Goal: Check status: Check status

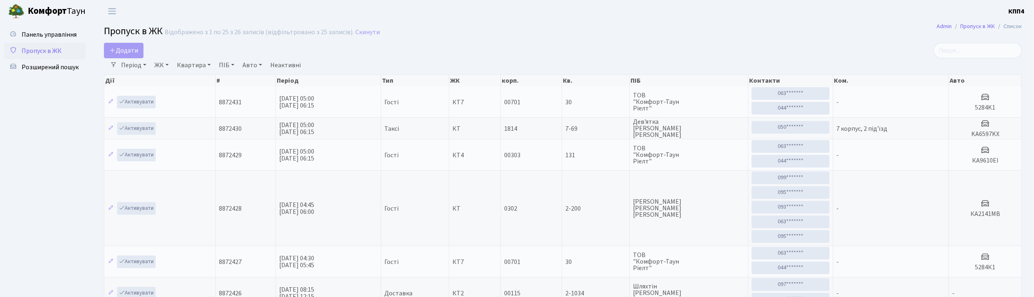
select select "25"
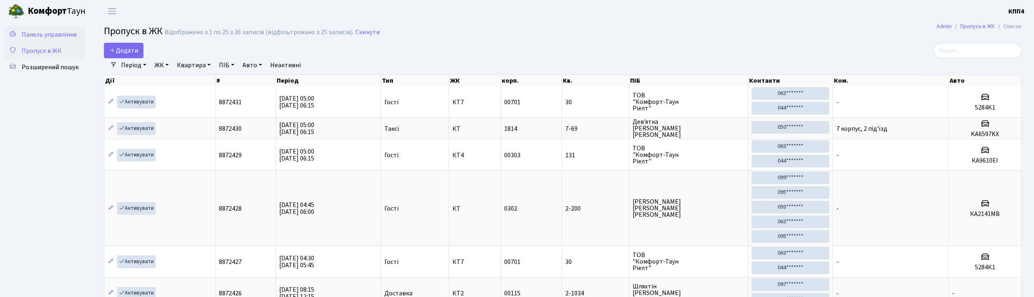
click at [49, 34] on span "Панель управління" at bounding box center [49, 34] width 55 height 9
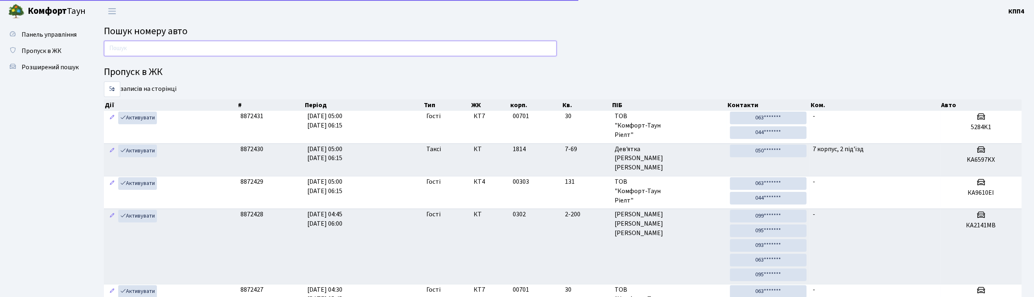
click at [143, 52] on input "text" at bounding box center [330, 48] width 453 height 15
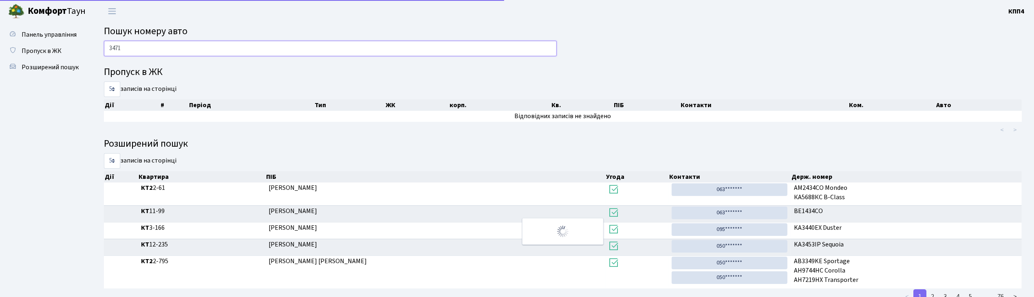
type input "3471"
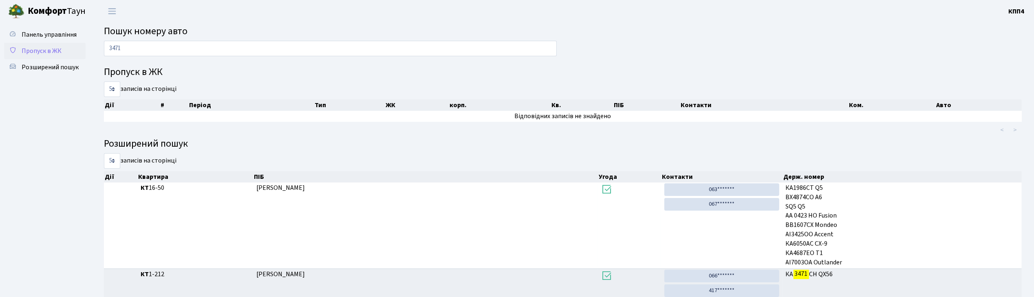
click at [46, 51] on span "Пропуск в ЖК" at bounding box center [42, 50] width 40 height 9
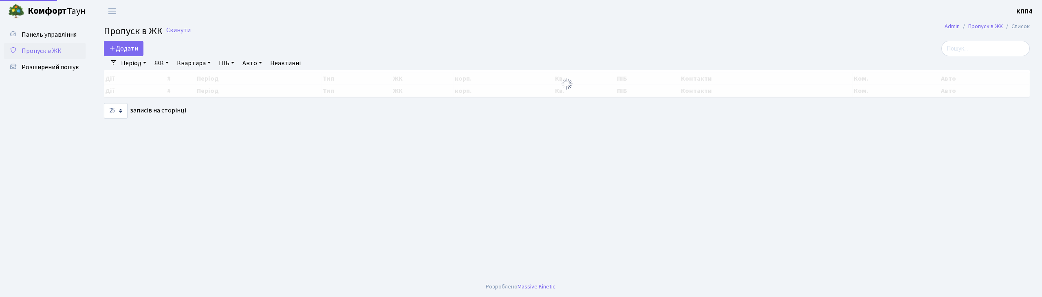
select select "25"
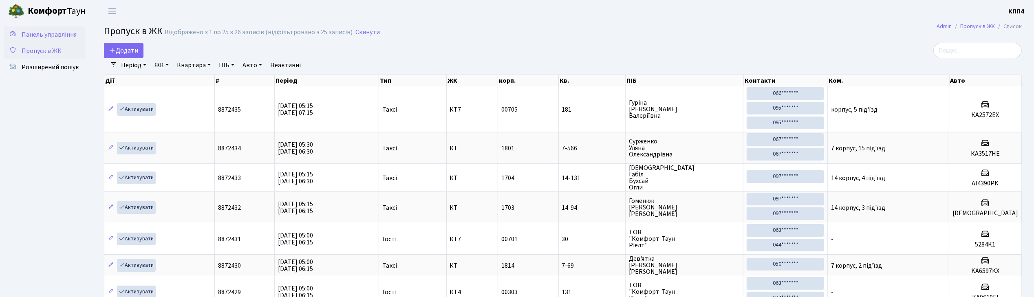
click at [46, 26] on link "Панель управління" at bounding box center [45, 34] width 82 height 16
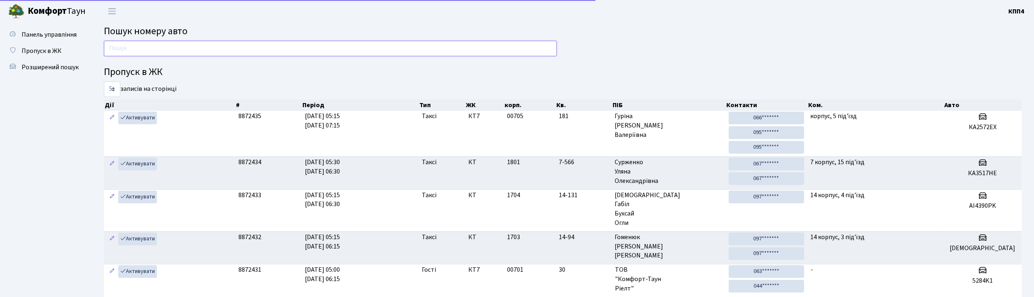
drag, startPoint x: 0, startPoint y: 0, endPoint x: 186, endPoint y: 48, distance: 192.2
click at [186, 48] on input "text" at bounding box center [330, 48] width 453 height 15
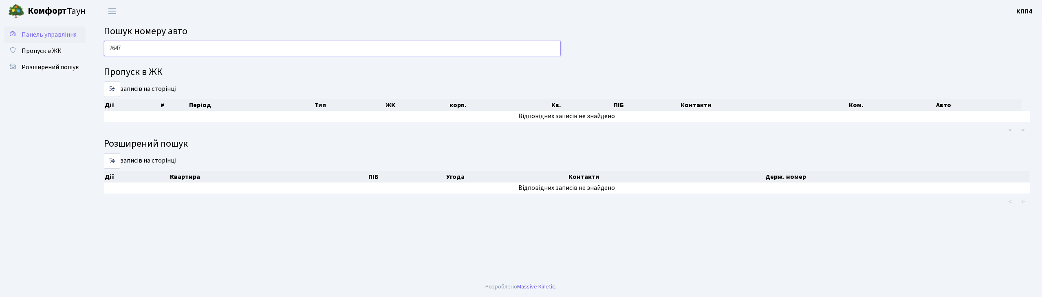
type input "2647"
click at [56, 31] on span "Панель управління" at bounding box center [49, 34] width 55 height 9
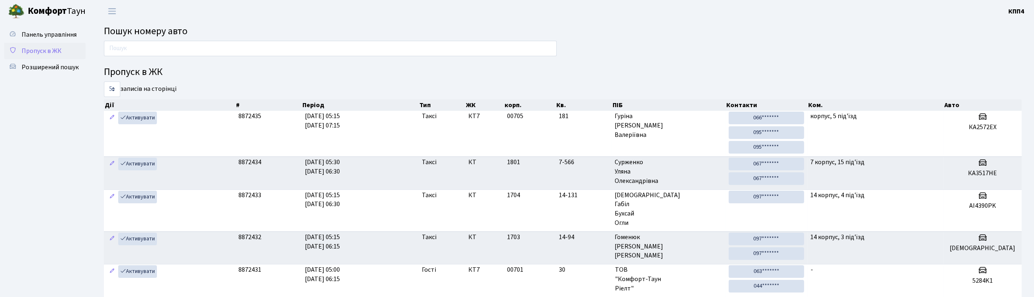
click at [36, 51] on span "Пропуск в ЖК" at bounding box center [42, 50] width 40 height 9
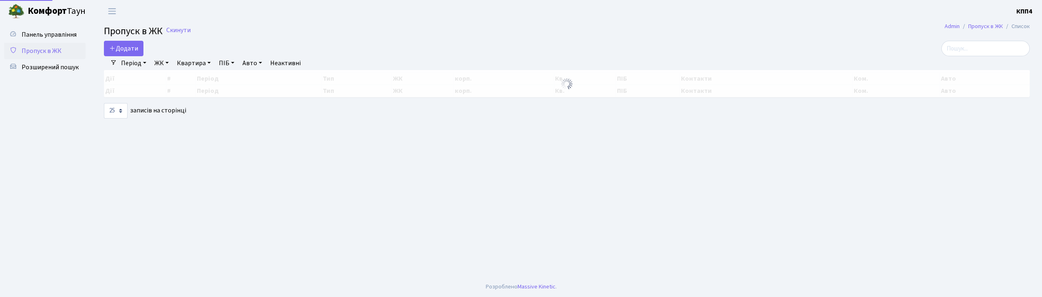
select select "25"
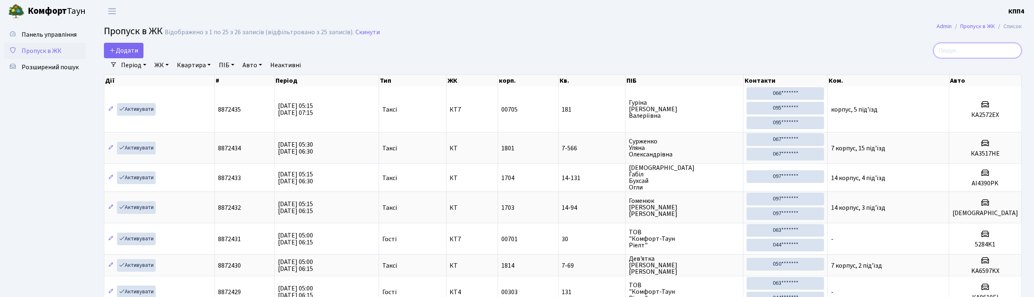
click at [963, 46] on input "search" at bounding box center [977, 50] width 88 height 15
type input "2647"
